Goal: Task Accomplishment & Management: Manage account settings

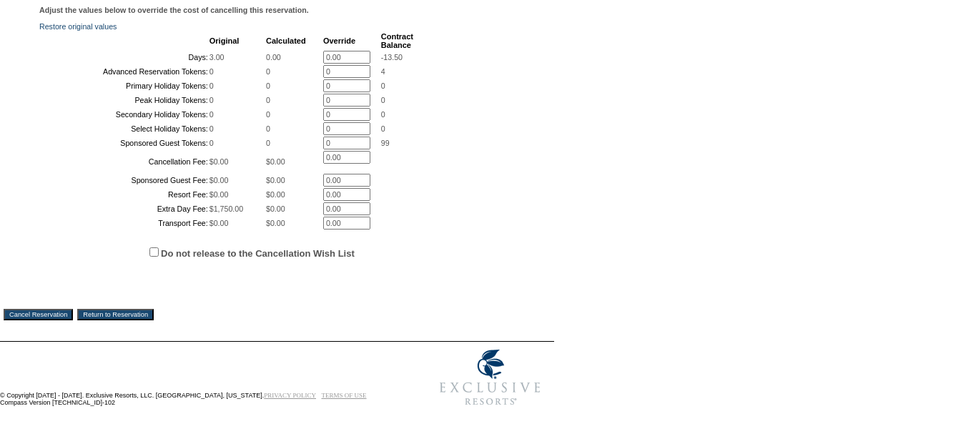
scroll to position [429, 0]
click at [50, 320] on input "Cancel Reservation" at bounding box center [38, 314] width 69 height 11
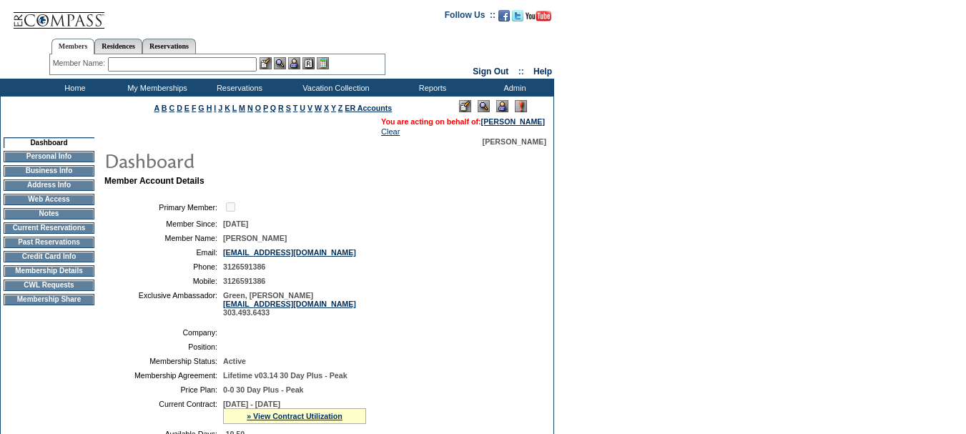
click at [87, 234] on td "Current Reservations" at bounding box center [49, 227] width 91 height 11
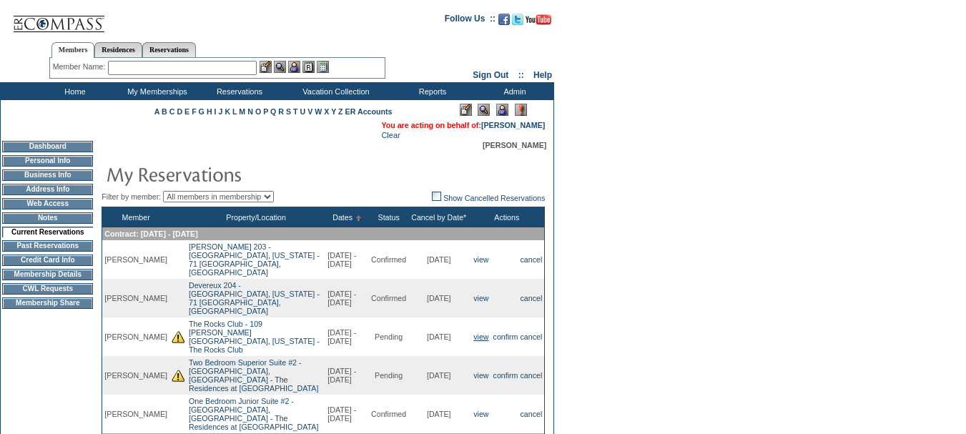
click at [473, 332] on link "view" at bounding box center [480, 336] width 15 height 9
click at [507, 371] on link "confirm" at bounding box center [505, 375] width 25 height 9
